Goal: Information Seeking & Learning: Check status

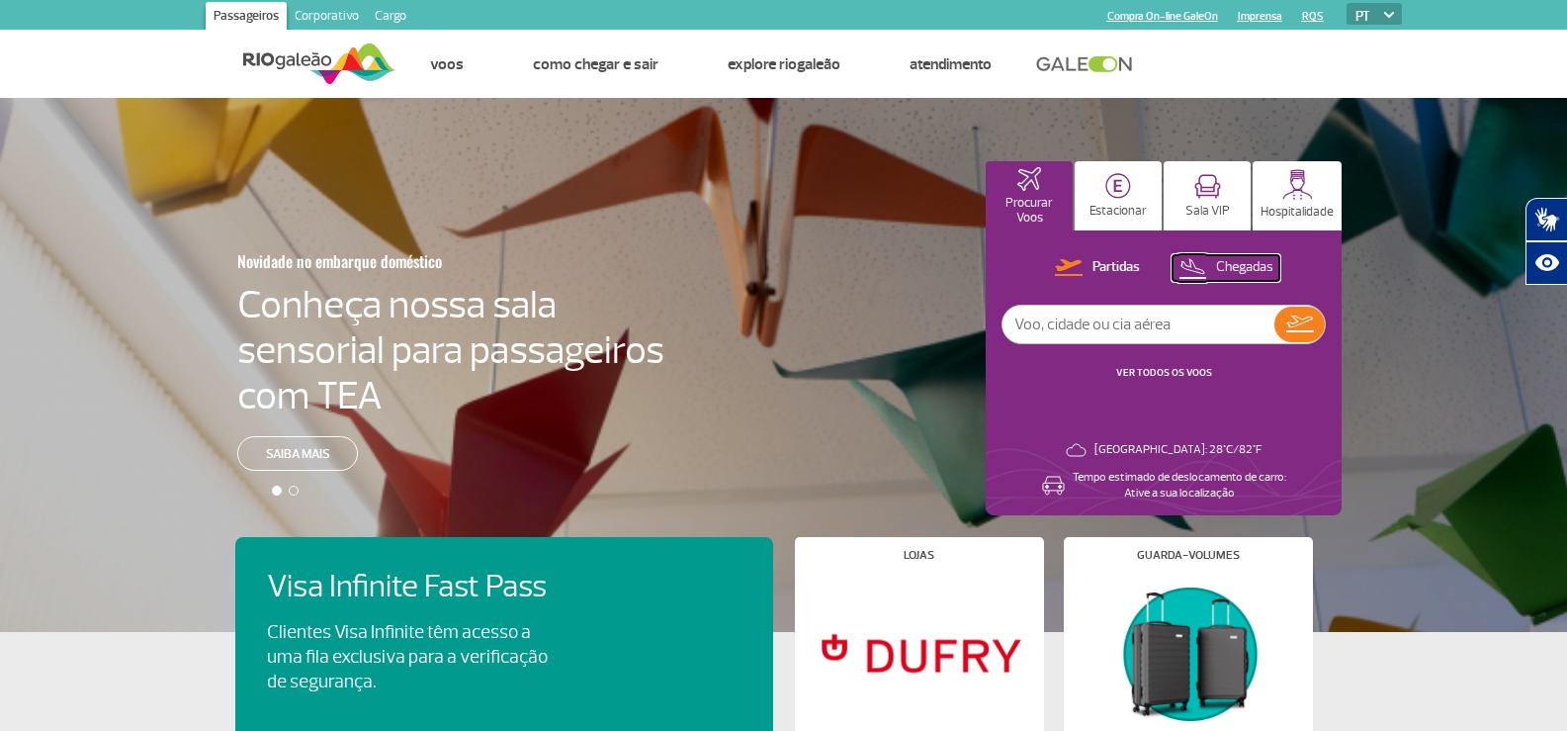
click at [1234, 260] on p "Chegadas" at bounding box center [1244, 267] width 57 height 19
click at [1115, 324] on input "text" at bounding box center [1139, 325] width 272 height 38
type input "[GEOGRAPHIC_DATA]"
click at [1301, 331] on img at bounding box center [1299, 324] width 29 height 28
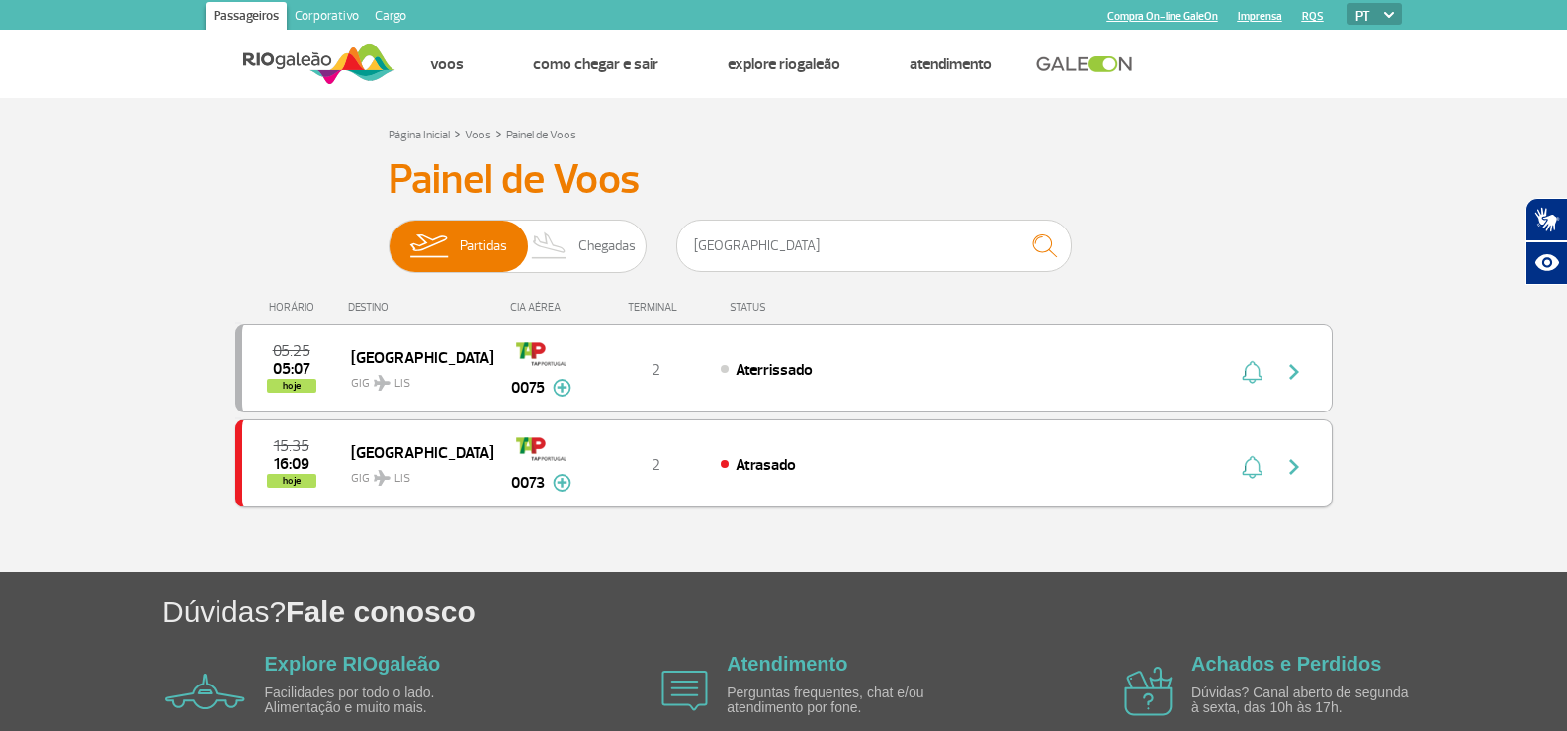
click at [740, 475] on div "Atrasado" at bounding box center [939, 464] width 436 height 22
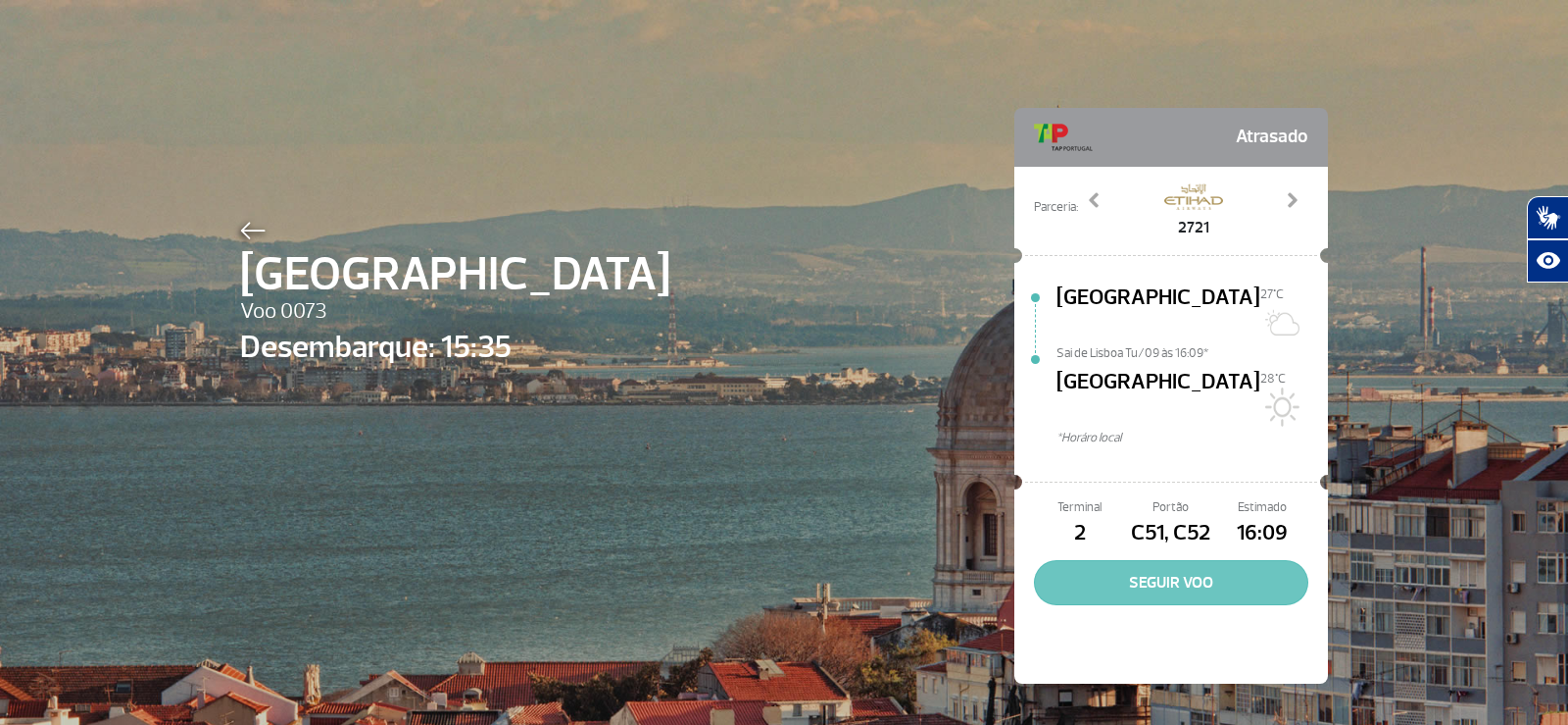
click at [1198, 560] on button "SEGUIR VOO" at bounding box center [1171, 582] width 275 height 45
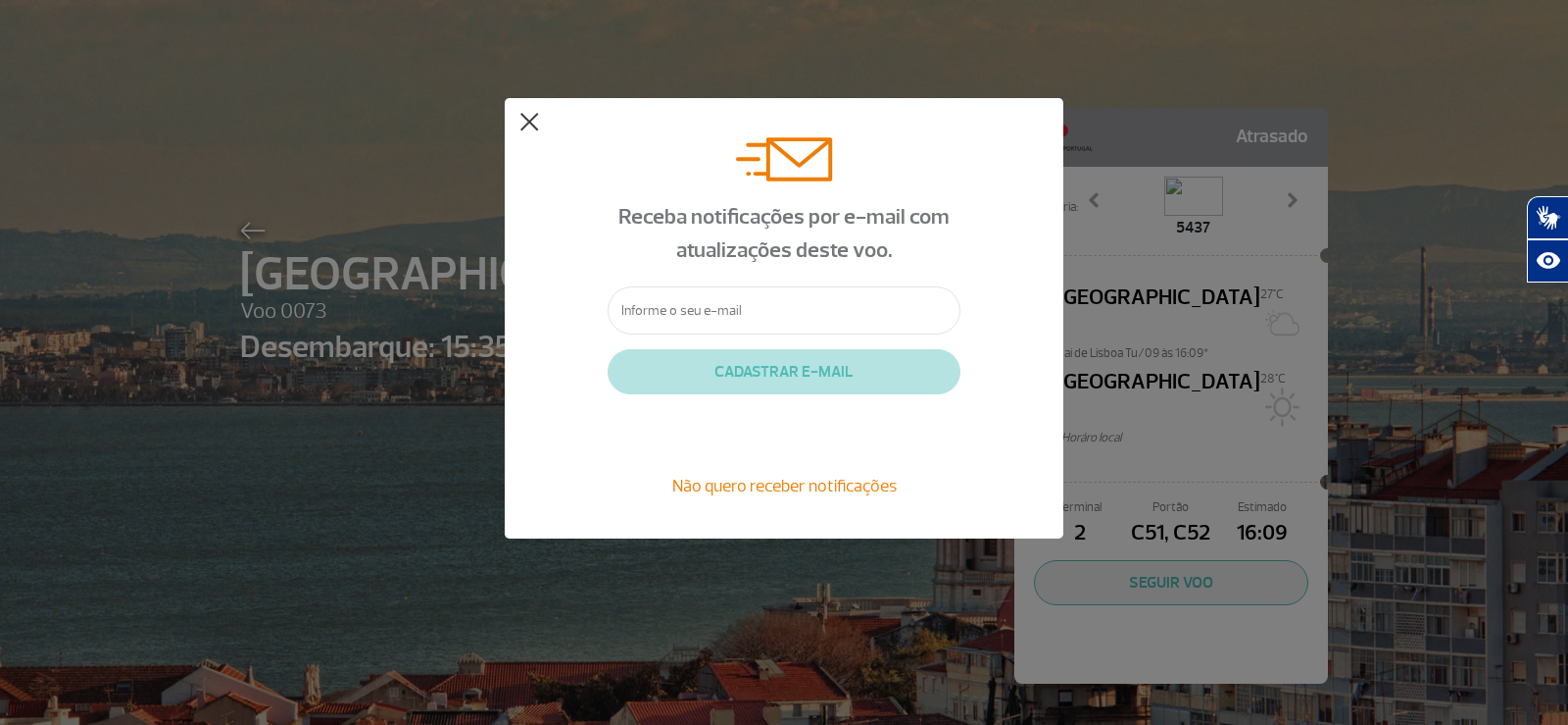
click at [527, 124] on button at bounding box center [529, 123] width 20 height 20
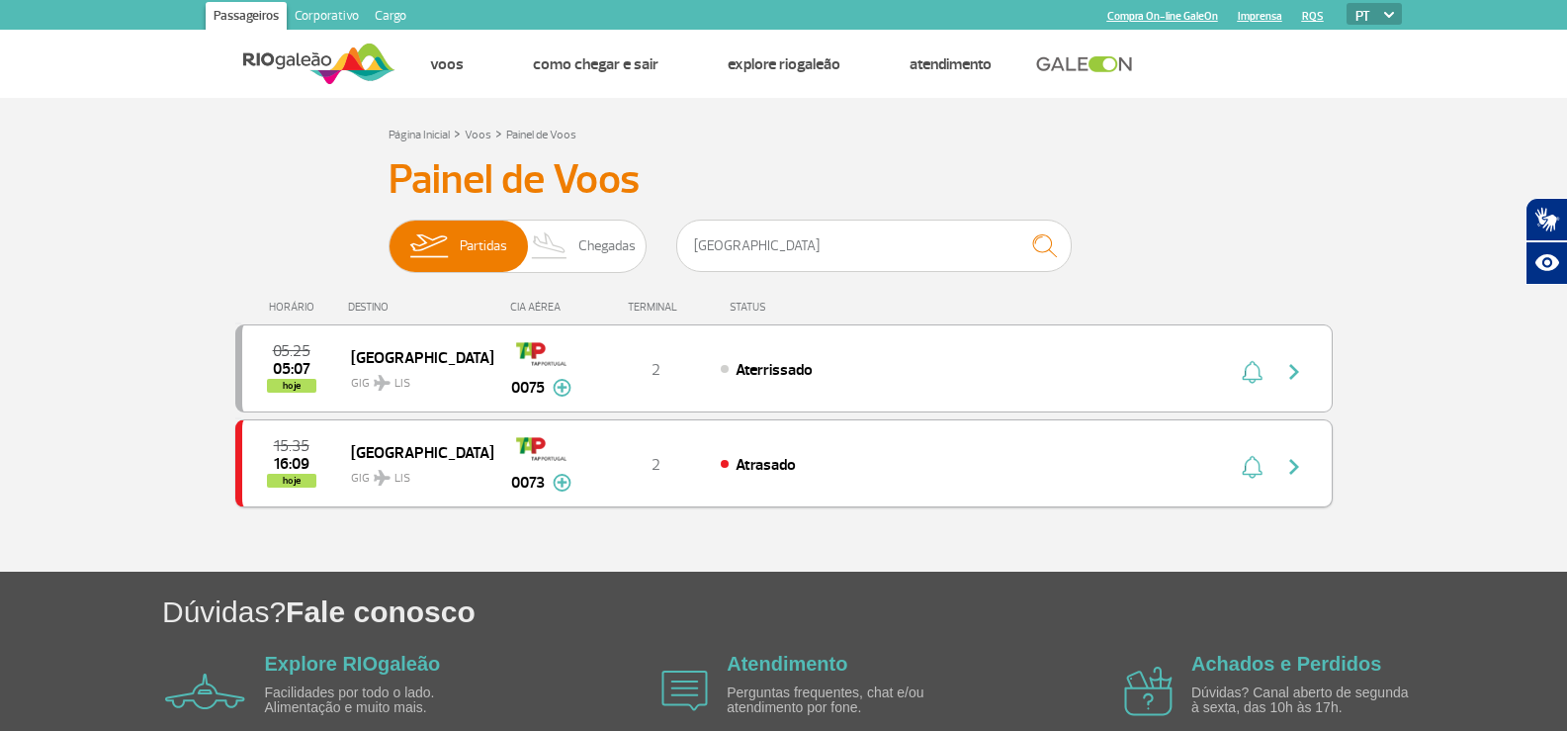
click at [561, 481] on img at bounding box center [562, 483] width 19 height 18
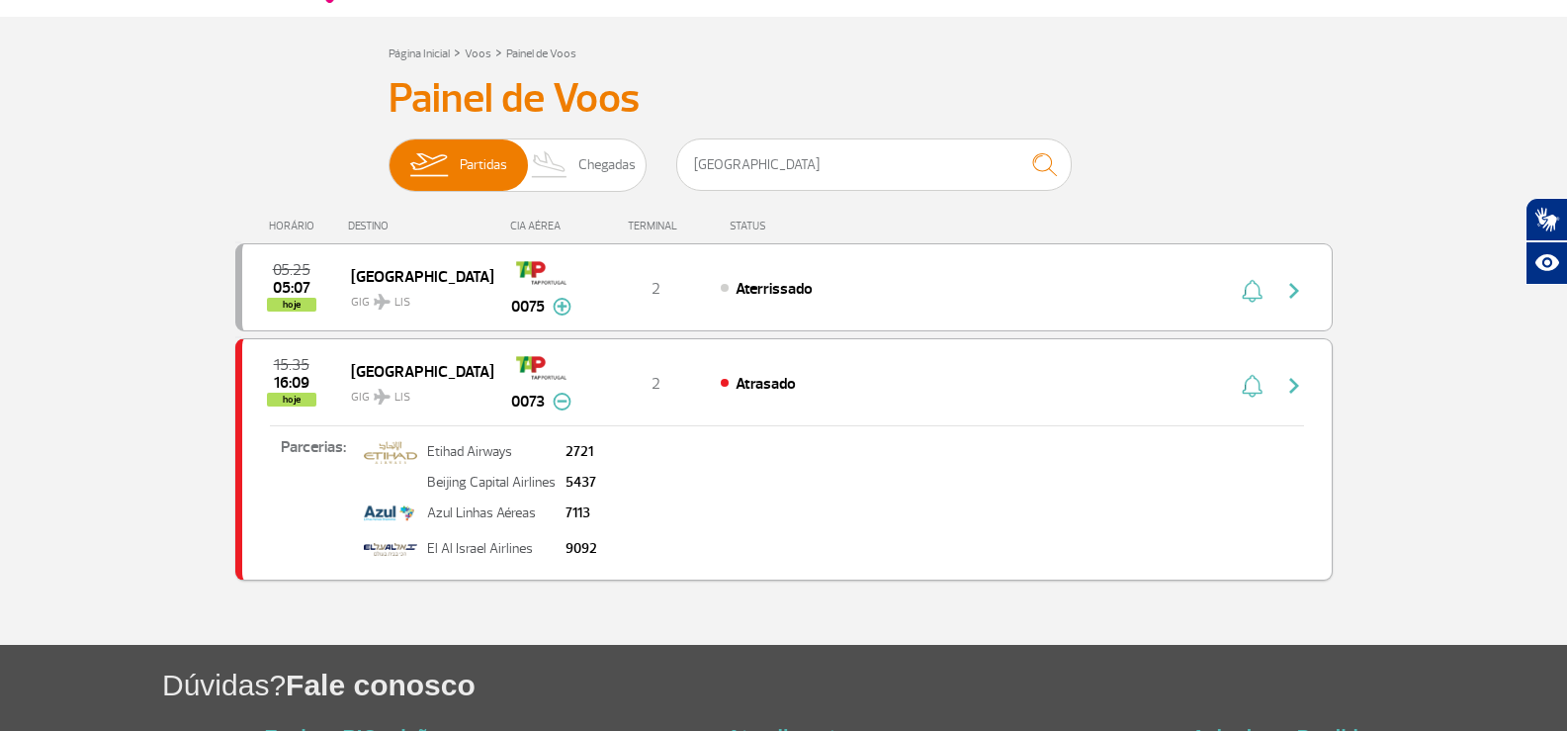
scroll to position [99, 0]
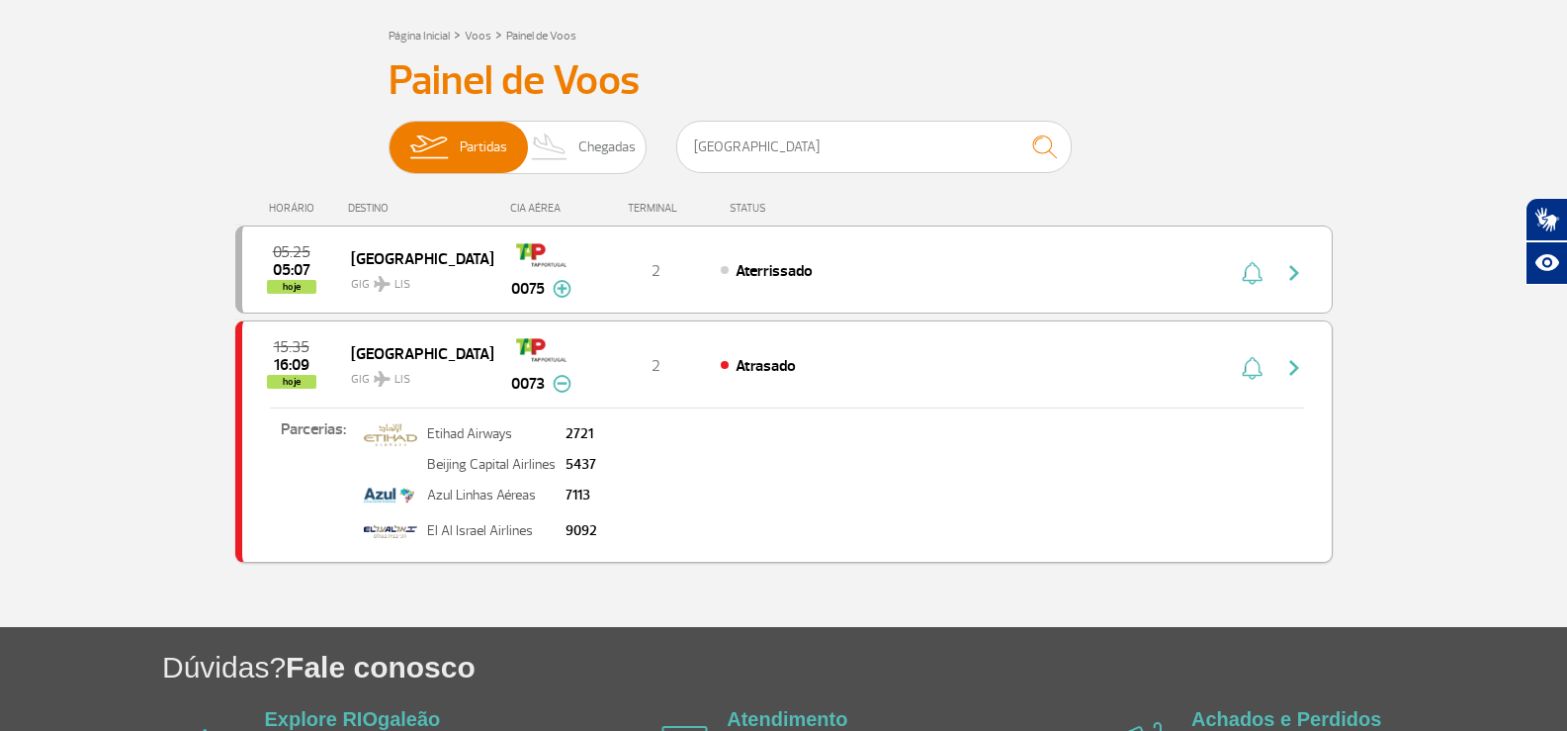
click at [1297, 363] on img "button" at bounding box center [1294, 368] width 24 height 24
